Goal: Task Accomplishment & Management: Manage account settings

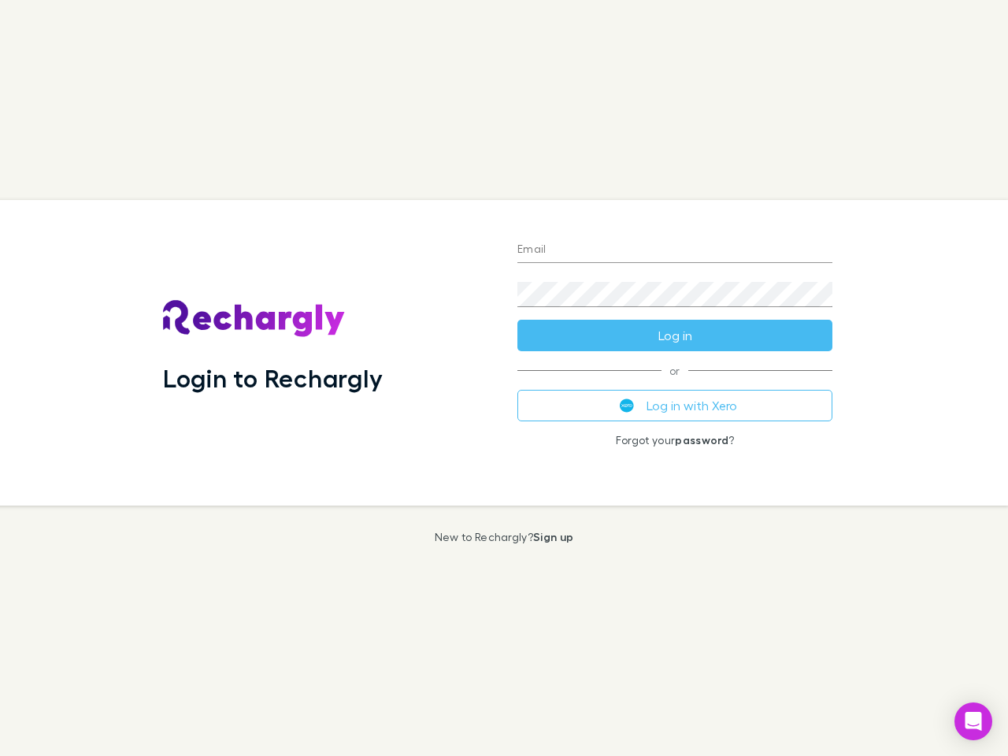
click at [504, 378] on div "Login to Rechargly" at bounding box center [327, 352] width 354 height 305
click at [675, 250] on input "Email" at bounding box center [674, 250] width 315 height 25
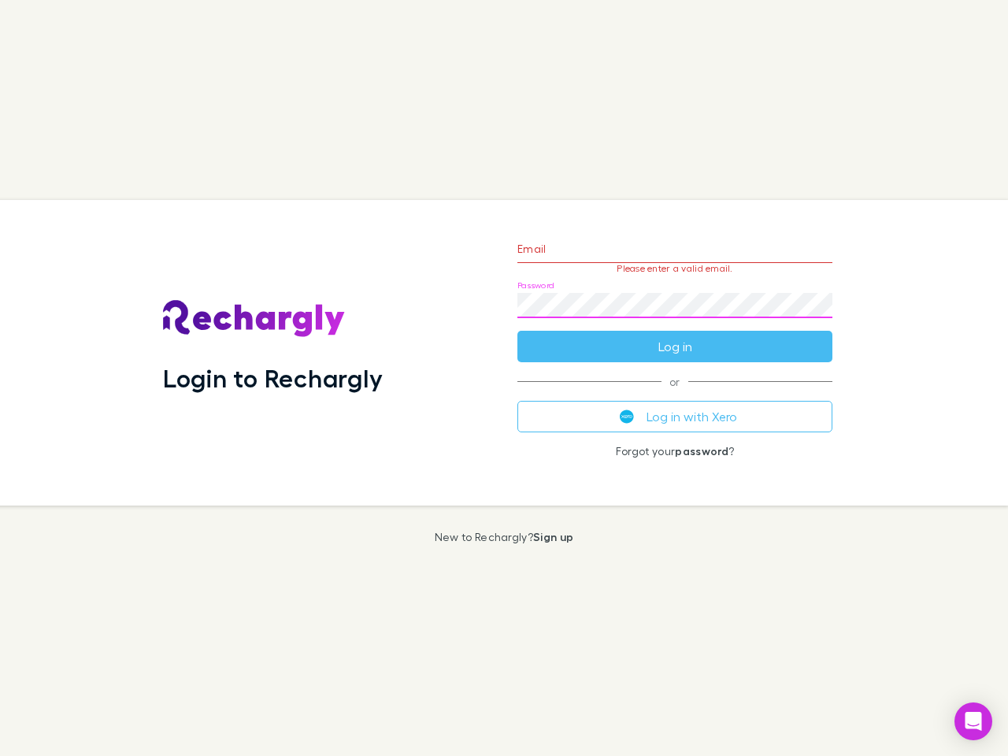
click at [675, 335] on form "Email Please enter a valid email. Password Log in" at bounding box center [674, 293] width 315 height 137
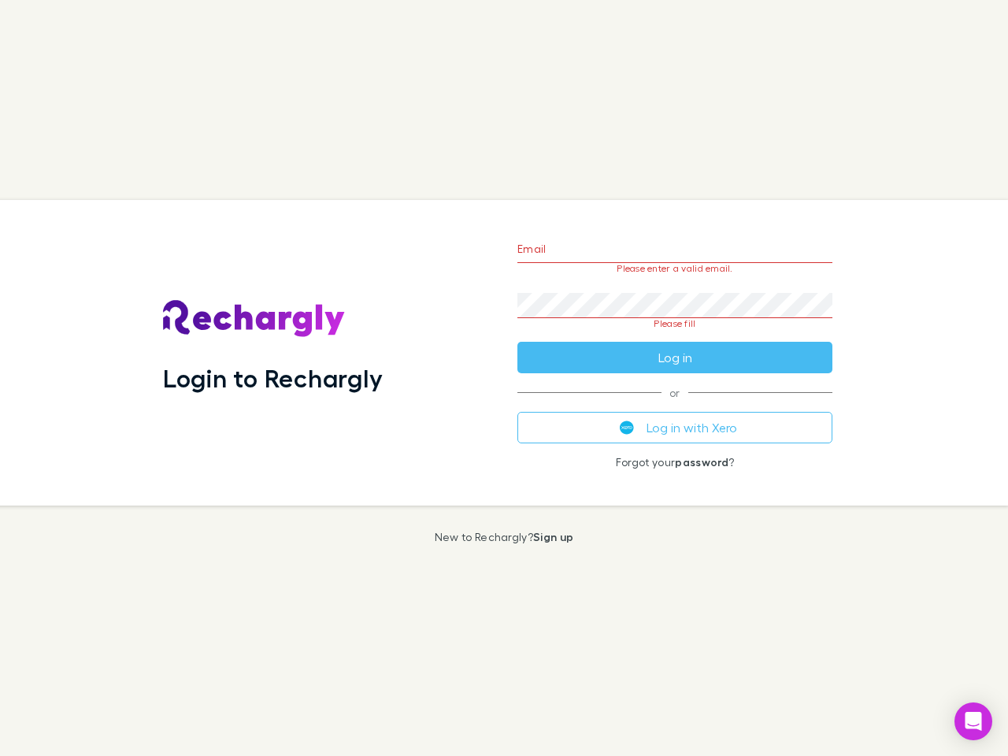
click at [675, 405] on div "Email Please enter a valid email. Password Please fill Log in or Log in with Xe…" at bounding box center [675, 352] width 340 height 305
click at [973, 721] on icon "Open Intercom Messenger" at bounding box center [973, 721] width 17 height 19
